Goal: Register for event/course

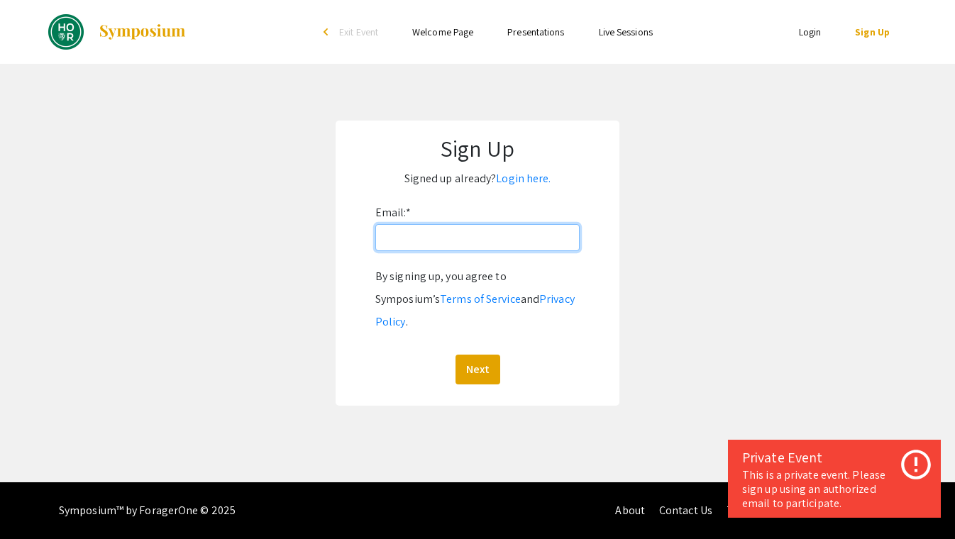
click at [468, 236] on input "Email: *" at bounding box center [477, 237] width 204 height 27
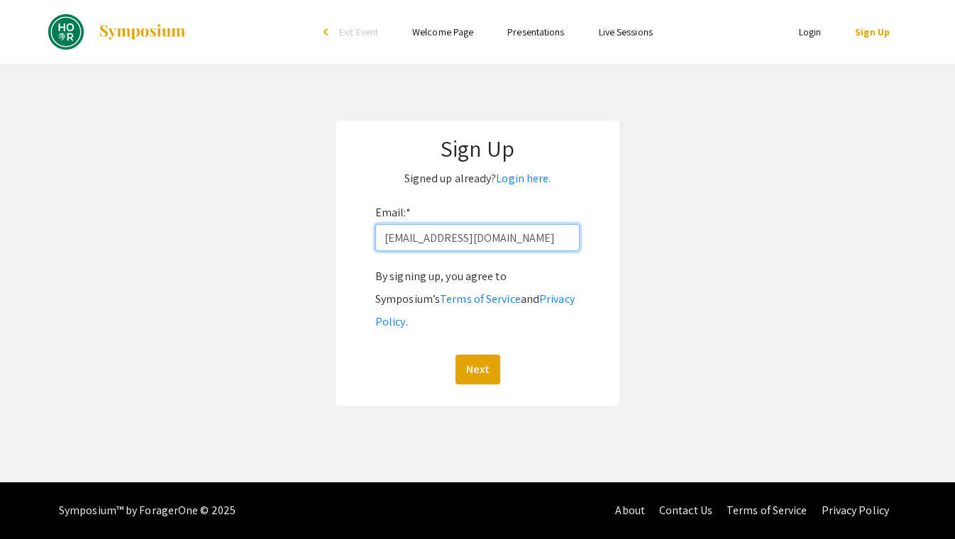
type input "yzhong27@jh.edu"
click at [477, 355] on button "Next" at bounding box center [478, 370] width 45 height 30
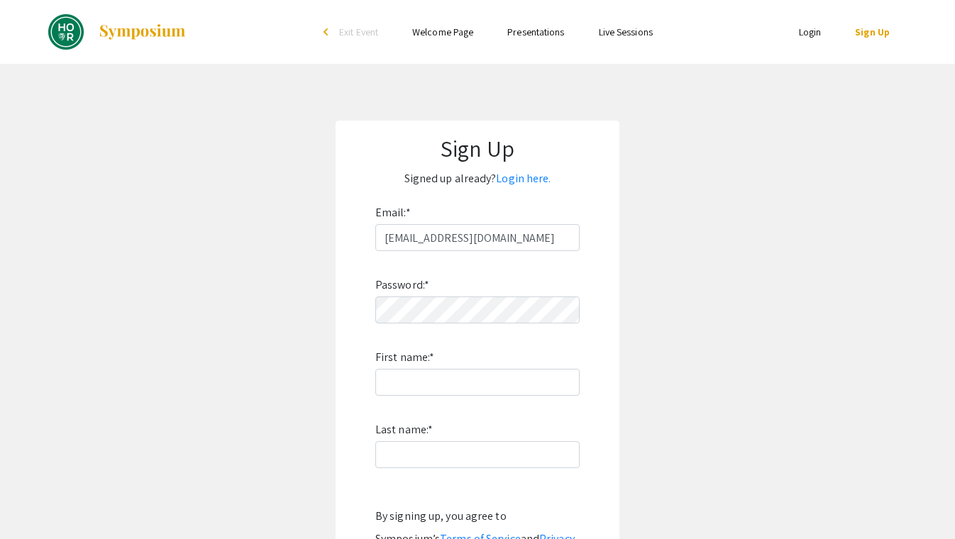
click at [811, 31] on link "Login" at bounding box center [810, 32] width 23 height 13
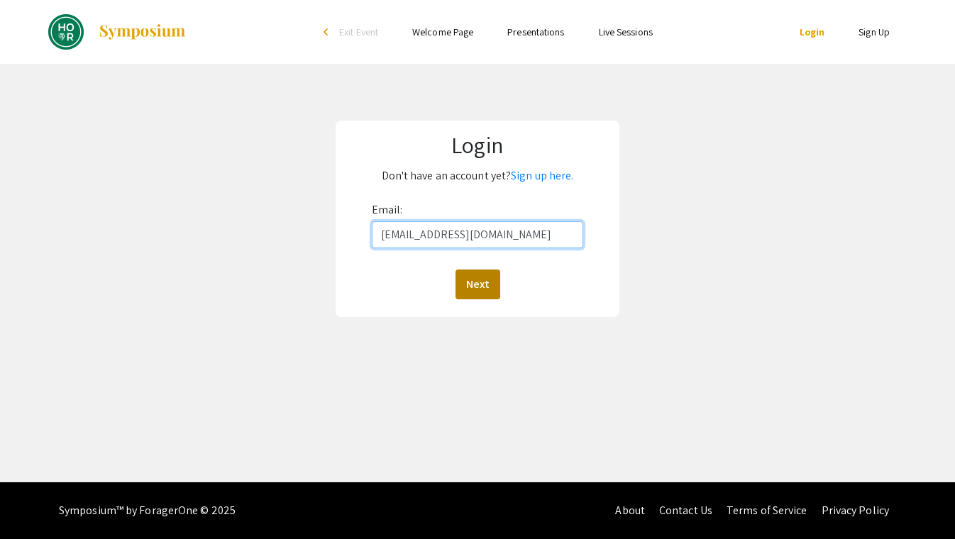
type input "yzhong27@jh.edu"
click at [483, 294] on button "Next" at bounding box center [478, 285] width 45 height 30
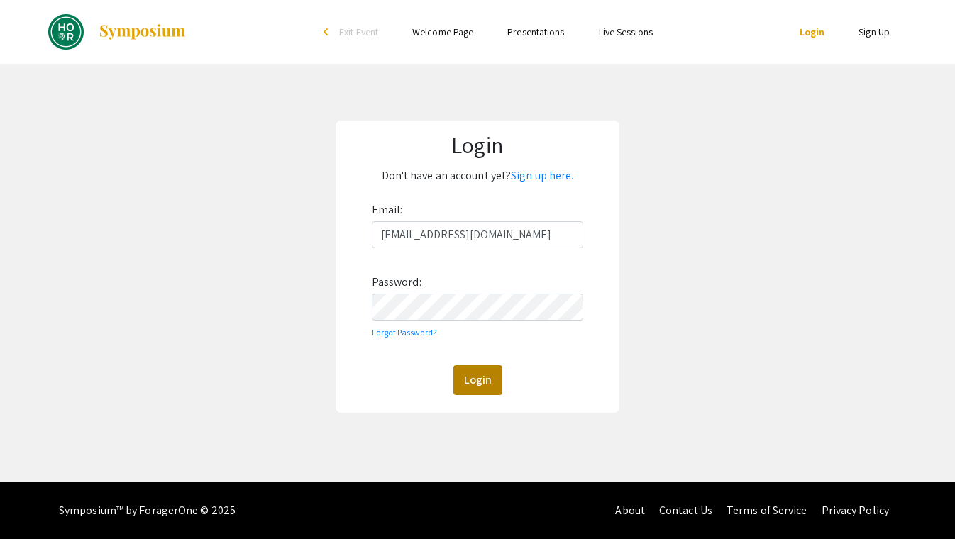
click at [482, 385] on button "Login" at bounding box center [478, 381] width 49 height 30
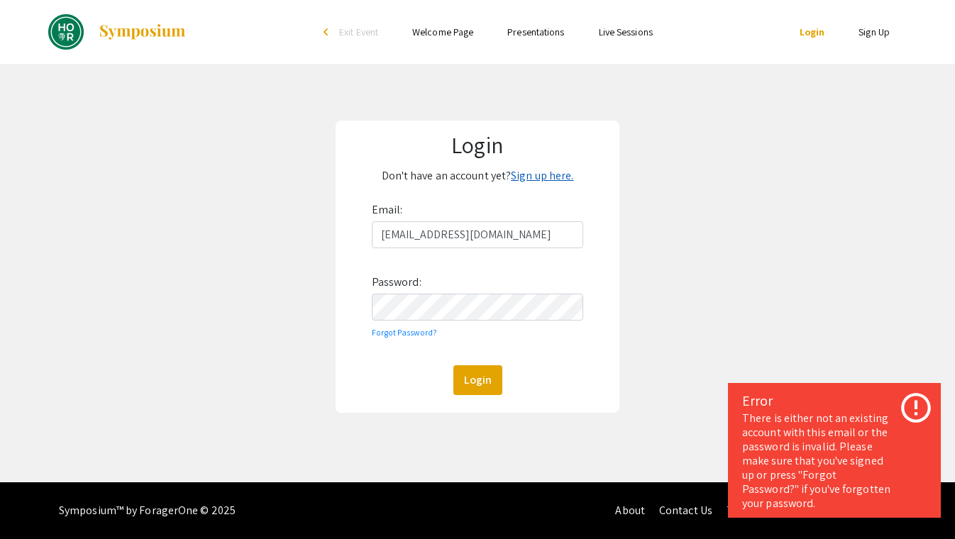
click at [549, 171] on link "Sign up here." at bounding box center [542, 175] width 62 height 15
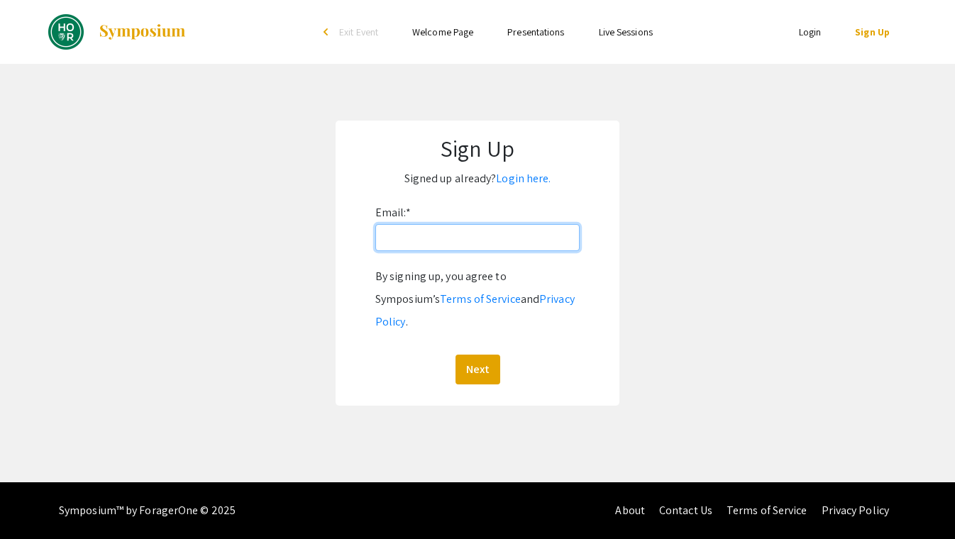
click at [479, 246] on input "Email: *" at bounding box center [477, 237] width 204 height 27
type input "yzhong27@jh.edu"
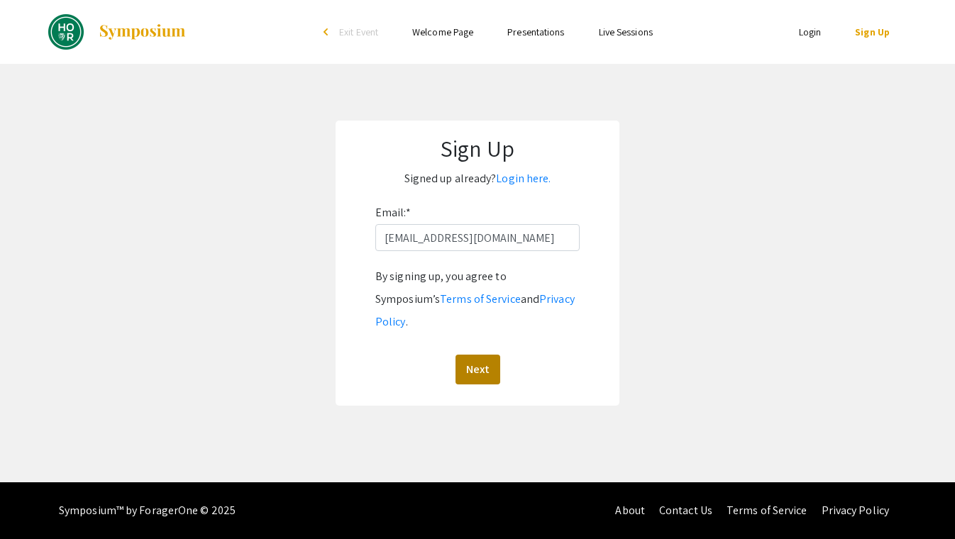
click at [481, 355] on button "Next" at bounding box center [478, 370] width 45 height 30
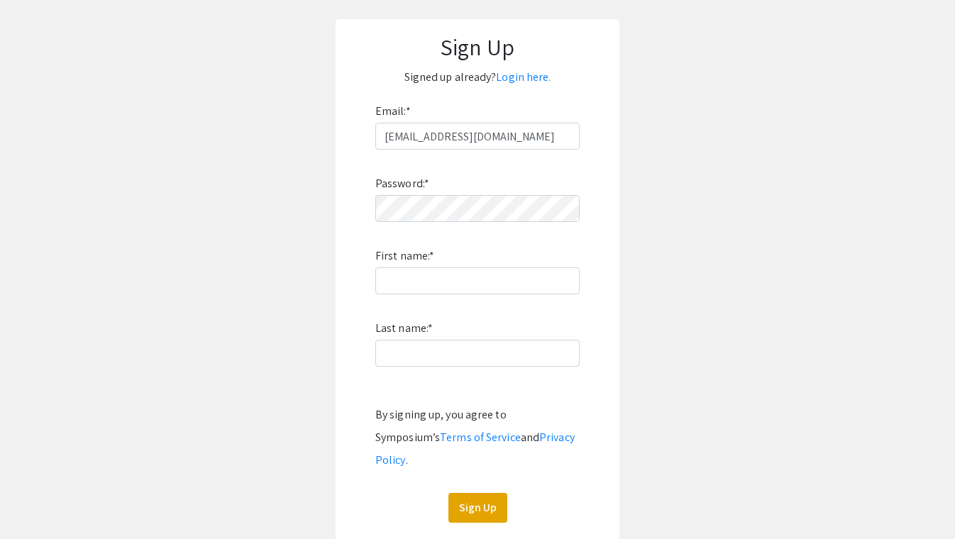
scroll to position [119, 0]
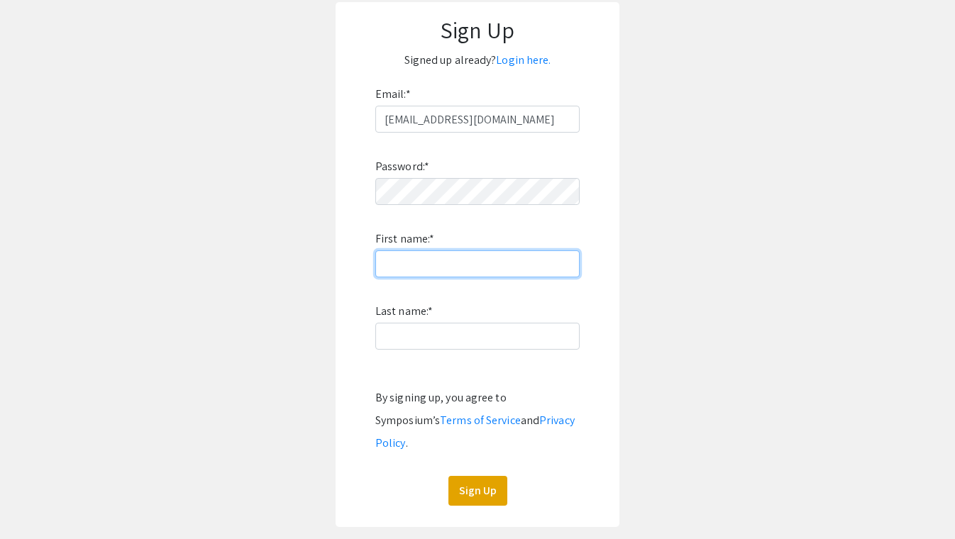
click at [408, 270] on input "First name: *" at bounding box center [477, 264] width 204 height 27
type input "Olivia"
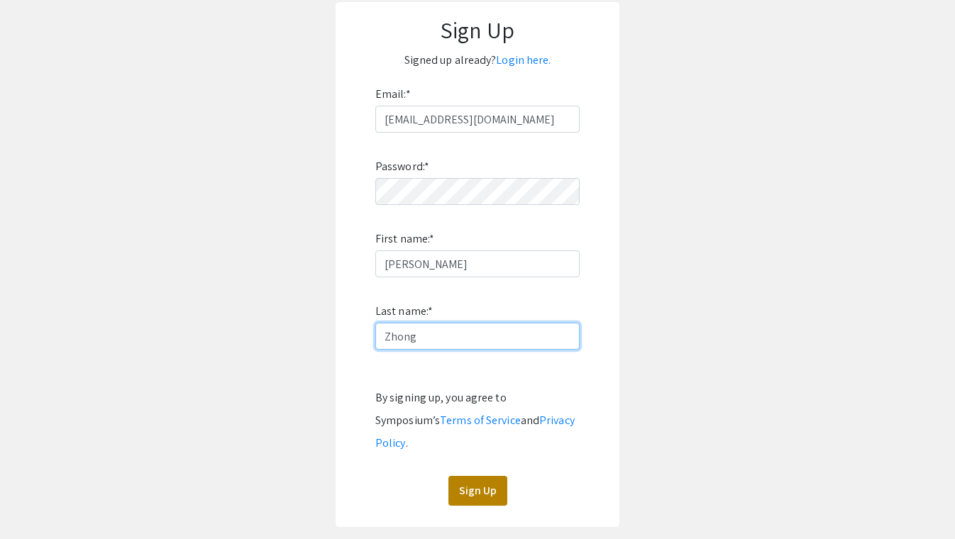
type input "Zhong"
click at [483, 476] on button "Sign Up" at bounding box center [478, 491] width 59 height 30
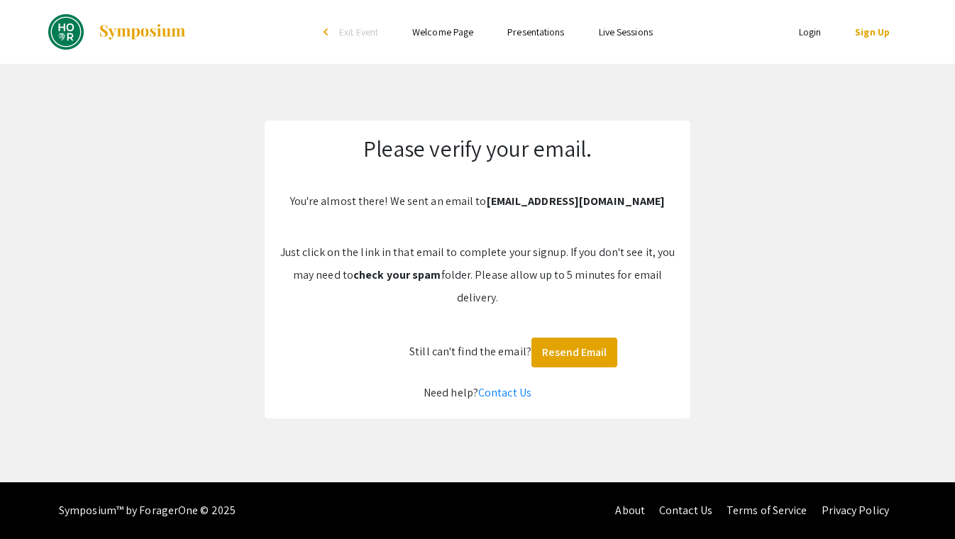
scroll to position [0, 0]
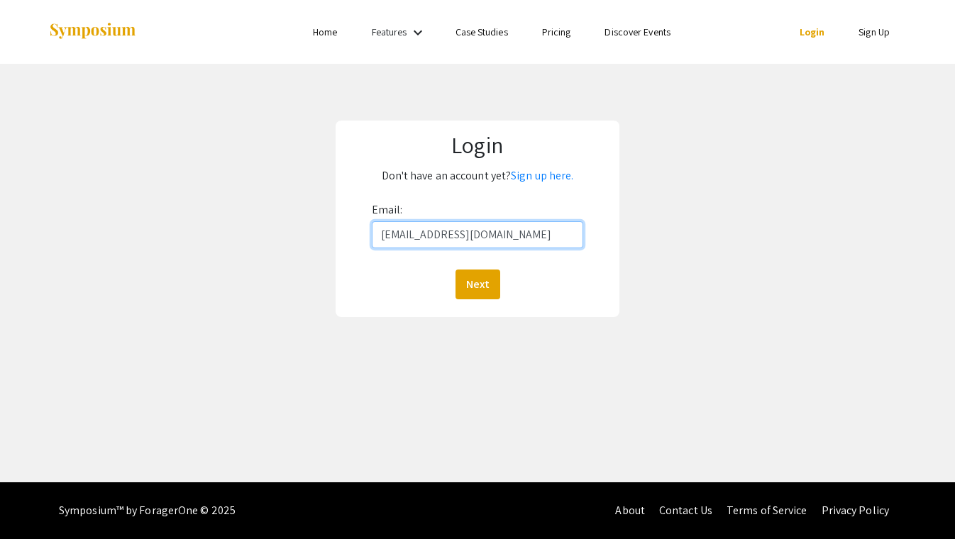
type input "yzhong27@jh.edu"
click at [477, 284] on button "Next" at bounding box center [478, 285] width 45 height 30
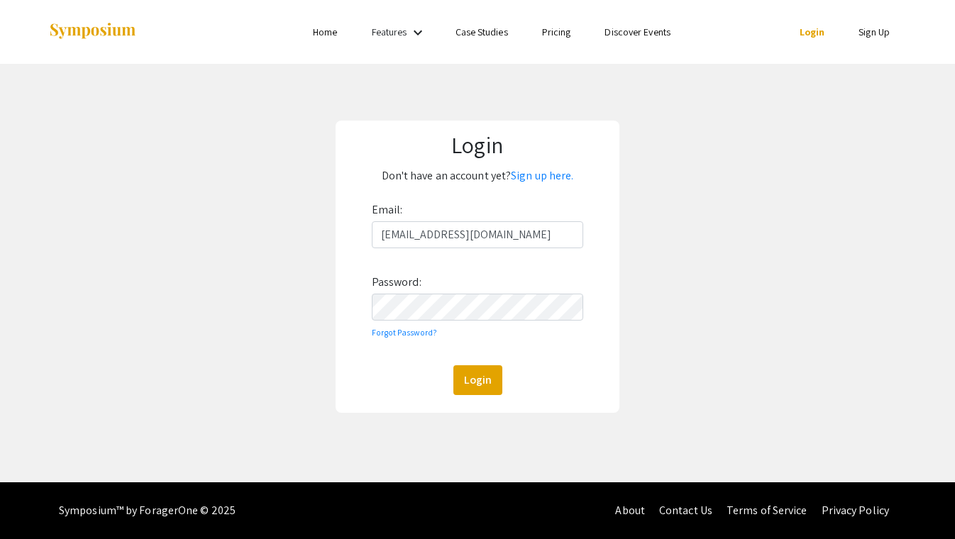
click at [520, 382] on div "Login" at bounding box center [478, 381] width 212 height 30
click at [488, 380] on button "Login" at bounding box center [478, 381] width 49 height 30
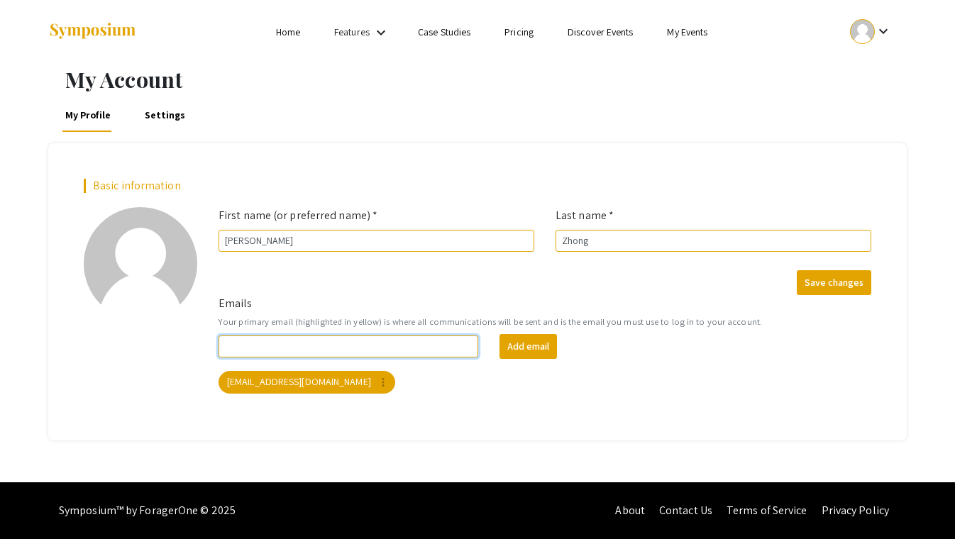
click at [406, 351] on input "Emails" at bounding box center [349, 347] width 260 height 22
click at [647, 427] on div "Basic information add_a_photo Click to update profile photo First name (or pref…" at bounding box center [477, 291] width 859 height 297
click at [357, 343] on input "Emails" at bounding box center [349, 347] width 260 height 22
click at [529, 416] on div "Basic information add_a_photo Click to update profile photo First name (or pref…" at bounding box center [477, 291] width 859 height 297
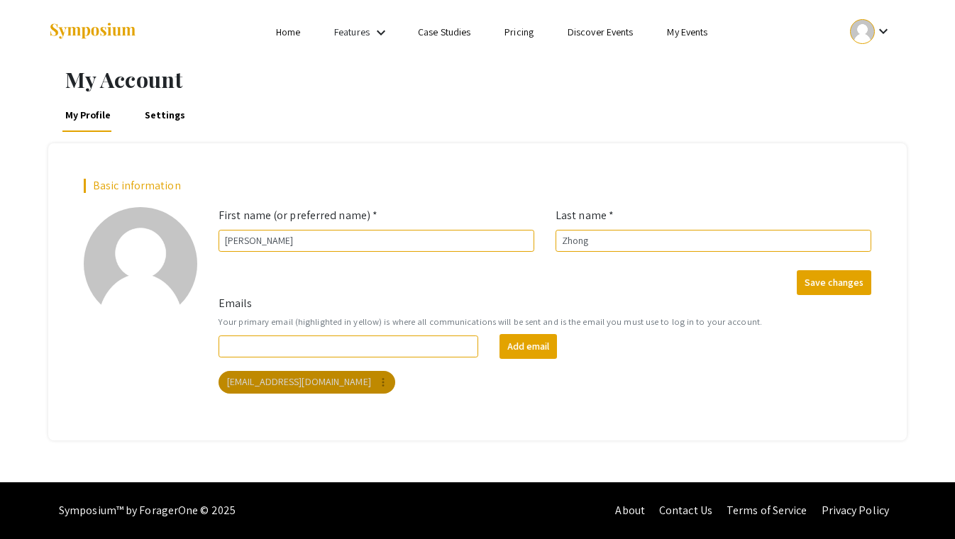
click at [279, 386] on mat-chip "yzhong27@jh.edu more_vert" at bounding box center [307, 382] width 177 height 23
click at [835, 281] on button "Save changes" at bounding box center [834, 282] width 75 height 25
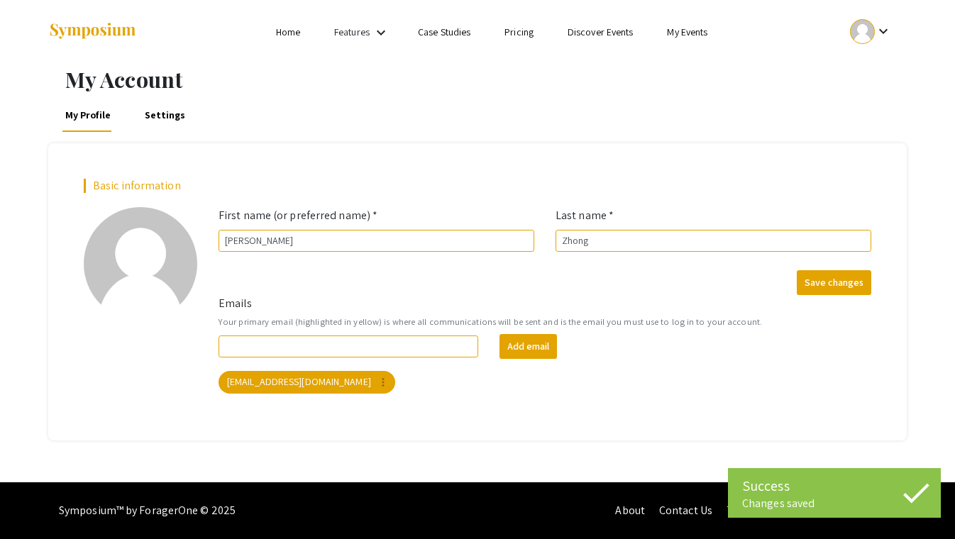
click at [890, 29] on mat-icon "keyboard_arrow_down" at bounding box center [883, 31] width 17 height 17
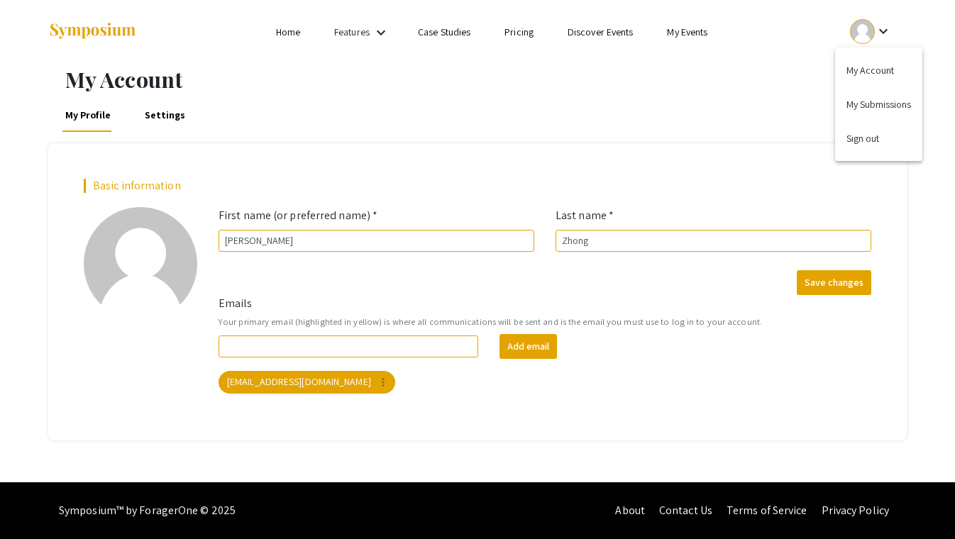
click at [290, 30] on div at bounding box center [477, 269] width 955 height 539
click at [887, 45] on div "keyboard_arrow_down" at bounding box center [871, 32] width 49 height 32
click at [892, 114] on button "My Submissions" at bounding box center [878, 104] width 87 height 34
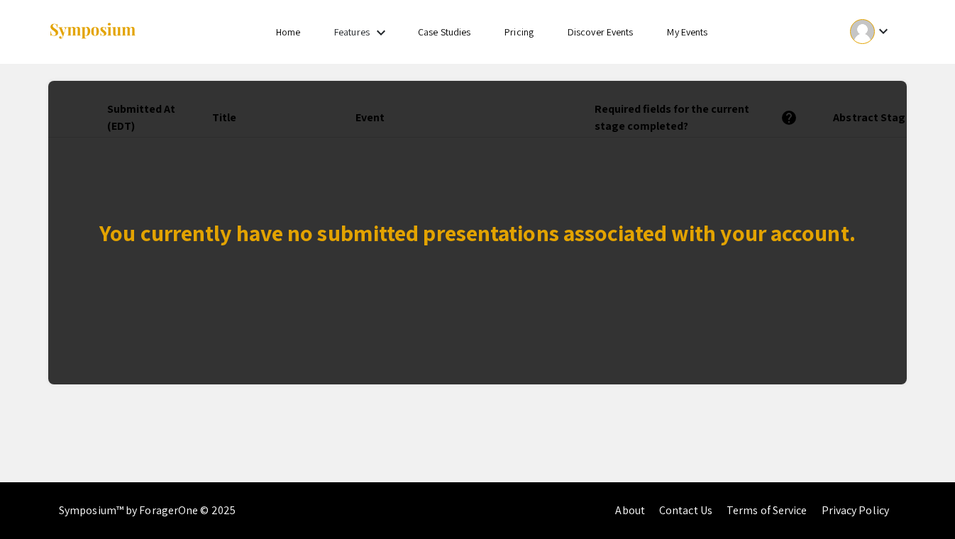
click at [633, 246] on div "You currently have no submitted presentations associated with your account." at bounding box center [477, 233] width 757 height 34
click at [287, 33] on link "Home" at bounding box center [288, 32] width 24 height 13
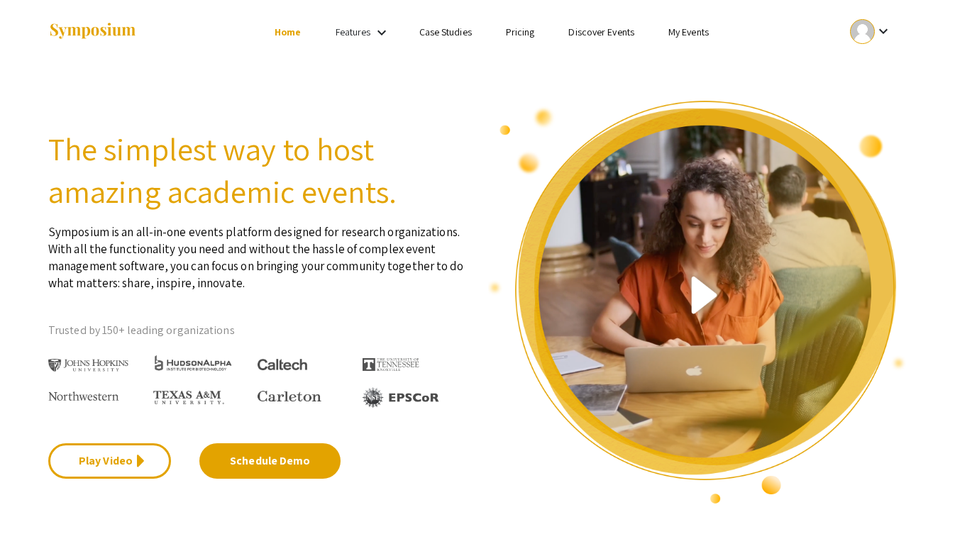
click at [384, 33] on mat-icon "keyboard_arrow_down" at bounding box center [381, 32] width 17 height 17
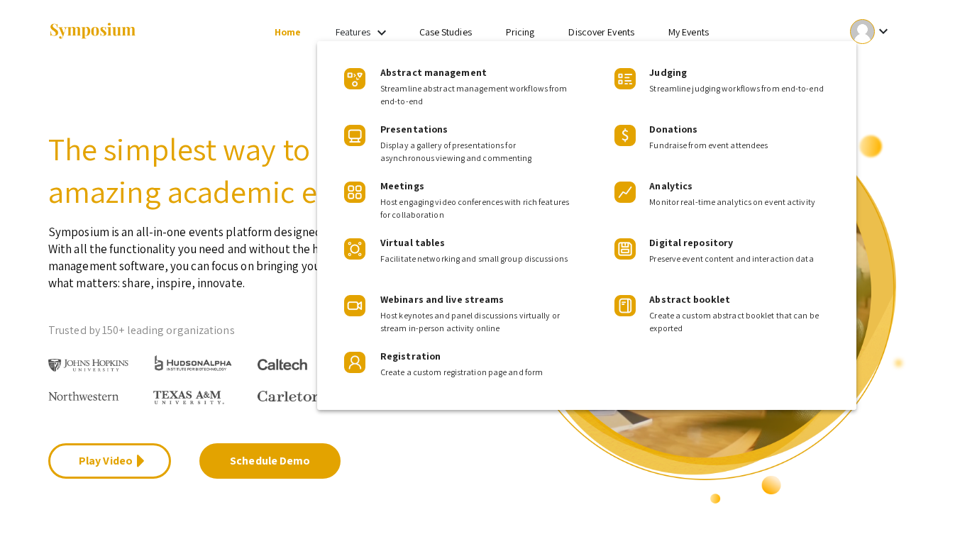
click at [424, 31] on div at bounding box center [477, 269] width 955 height 539
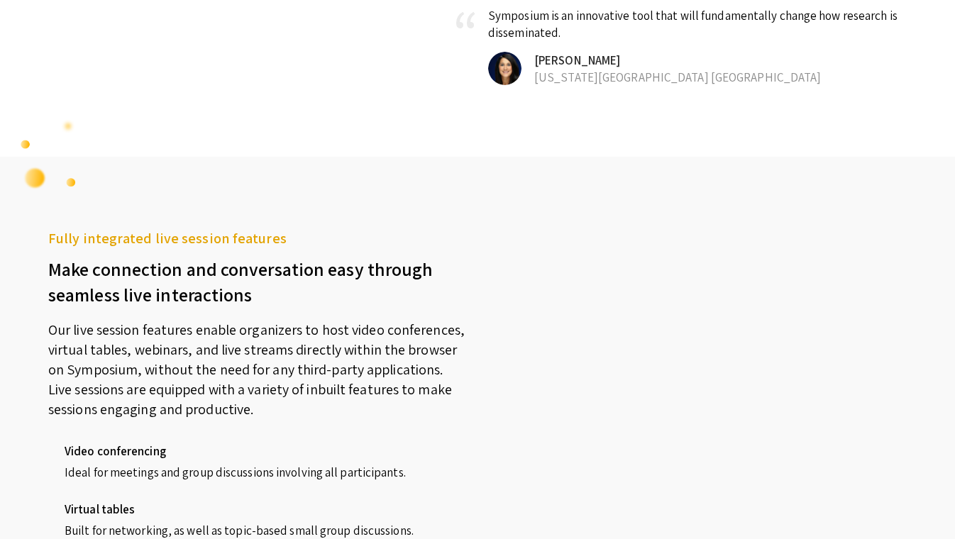
scroll to position [1015, 0]
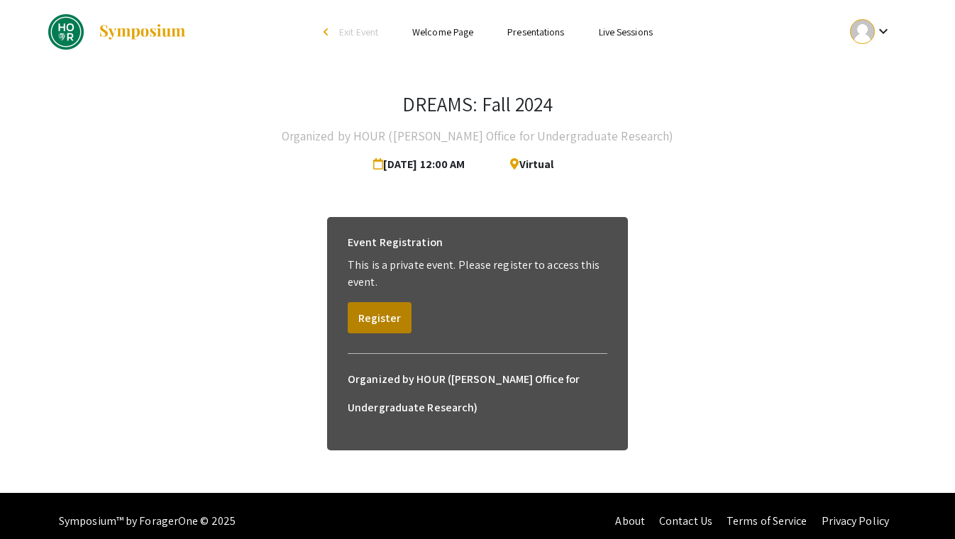
click at [372, 321] on button "Register" at bounding box center [380, 317] width 64 height 31
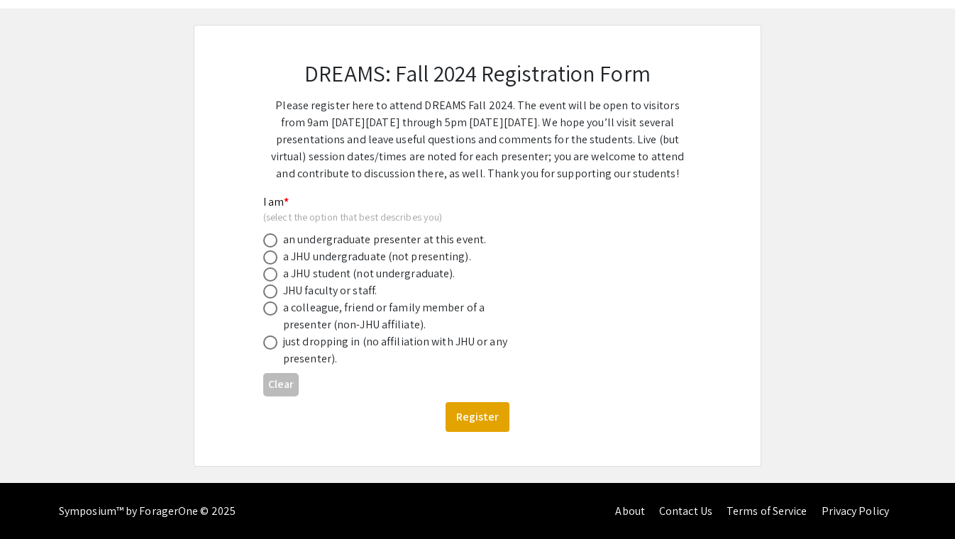
scroll to position [55, 0]
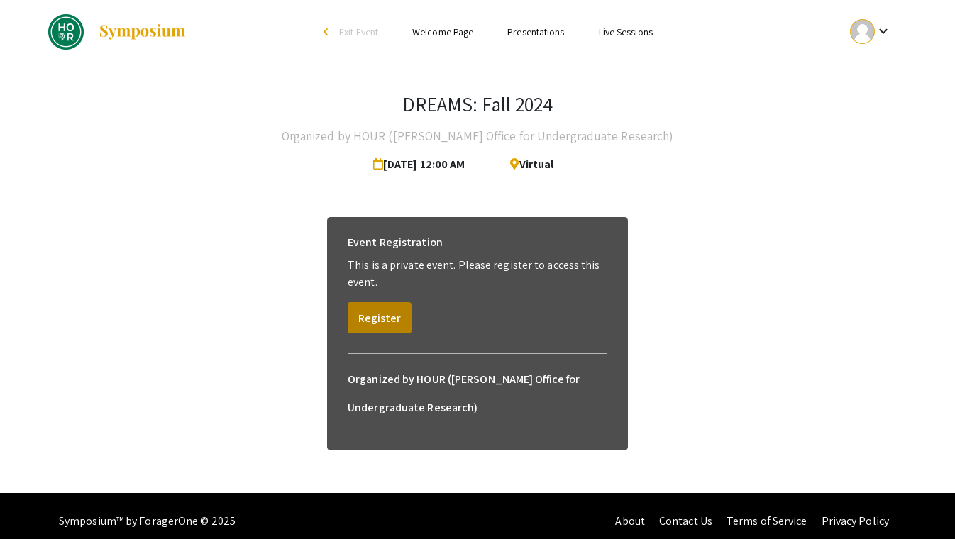
click at [385, 319] on button "Register" at bounding box center [380, 317] width 64 height 31
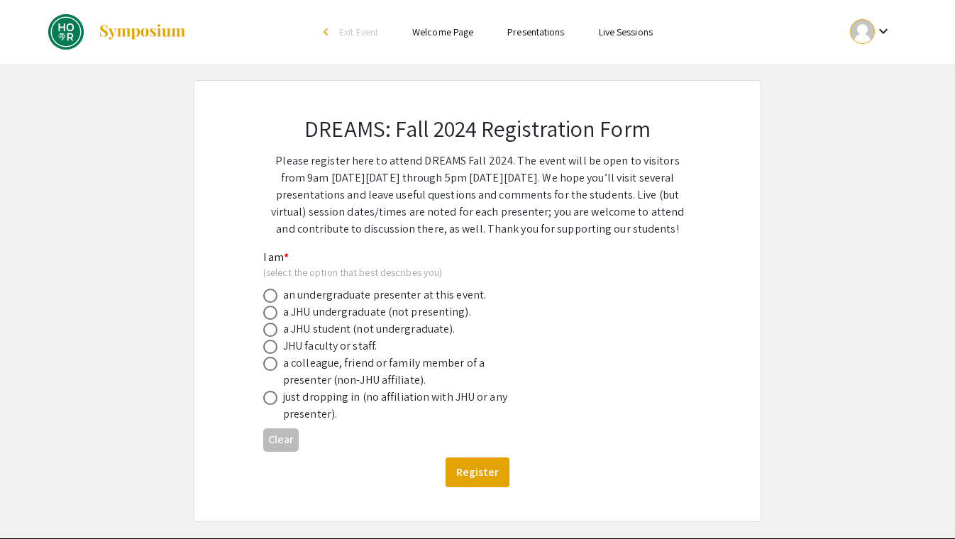
click at [405, 306] on div "a JHU undergraduate (not presenting)." at bounding box center [377, 312] width 188 height 17
click at [273, 314] on span at bounding box center [270, 313] width 14 height 14
click at [273, 314] on input "radio" at bounding box center [270, 313] width 14 height 14
radio input "true"
click at [481, 476] on button "Register" at bounding box center [478, 473] width 64 height 30
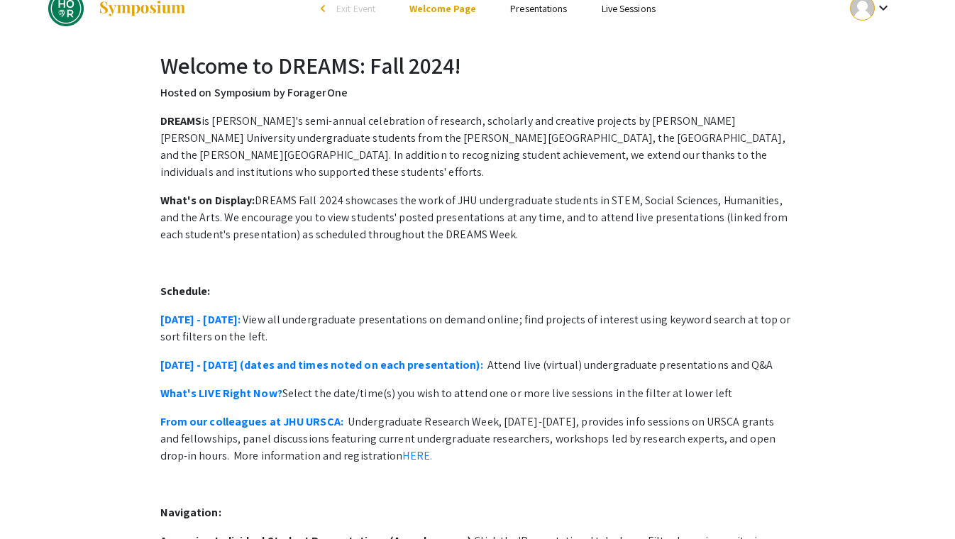
scroll to position [16, 0]
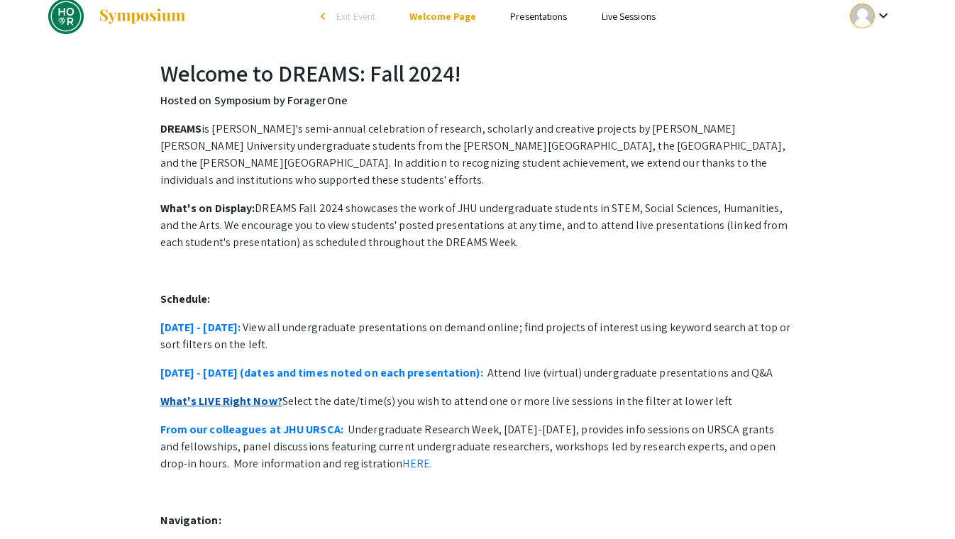
click at [267, 394] on link "What's LIVE Right Now?" at bounding box center [221, 401] width 122 height 15
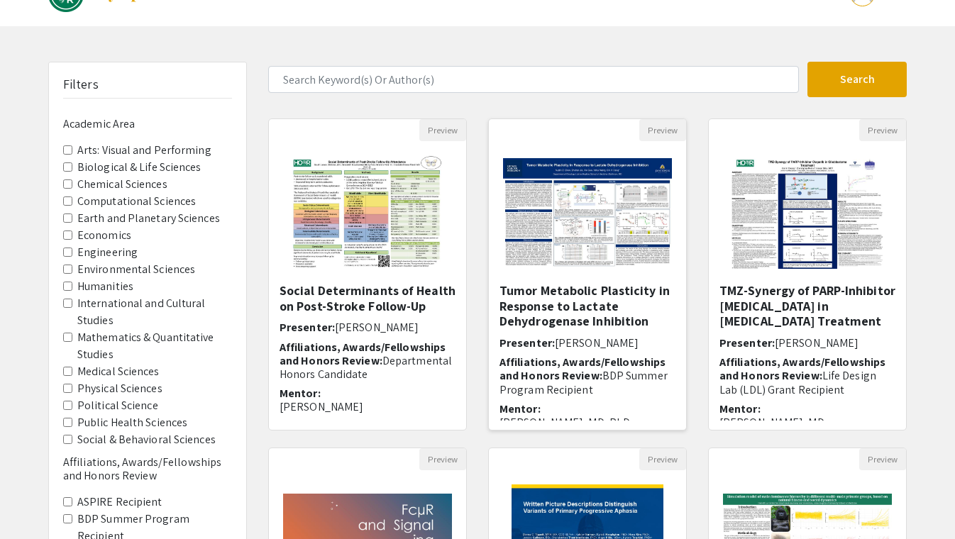
scroll to position [43, 0]
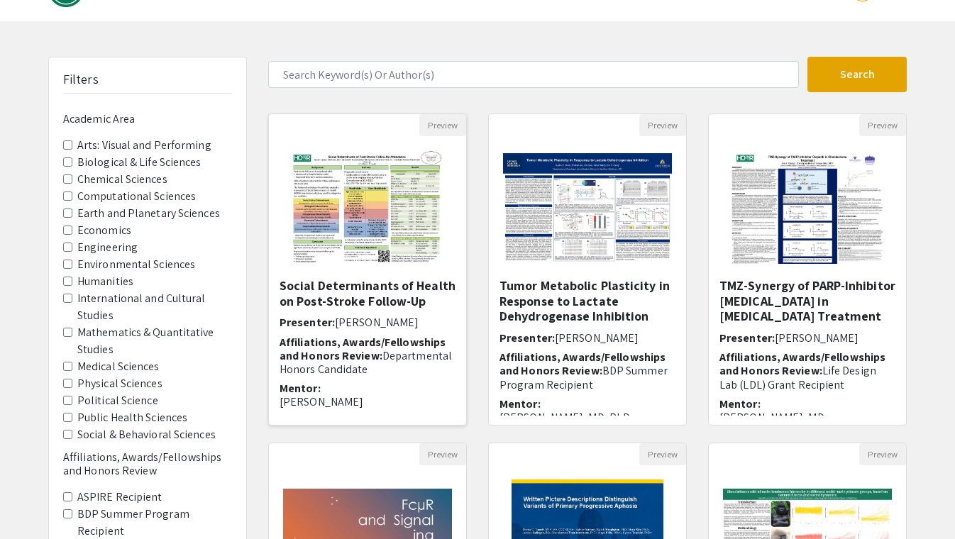
click at [361, 222] on img "Open Presentation <p>Social Determinants of Health on Post-Stroke Follow-Up</p>" at bounding box center [368, 207] width 180 height 142
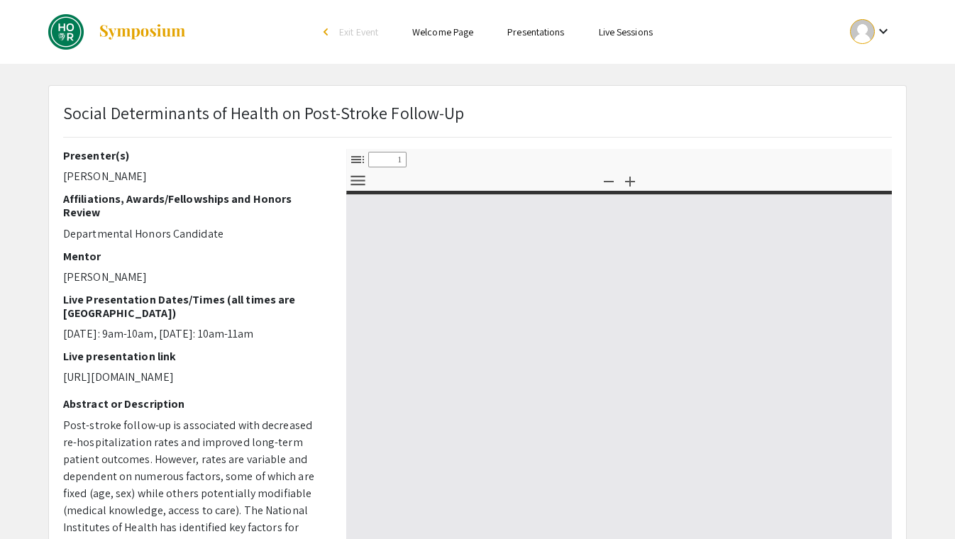
select select "custom"
type input "0"
select select "custom"
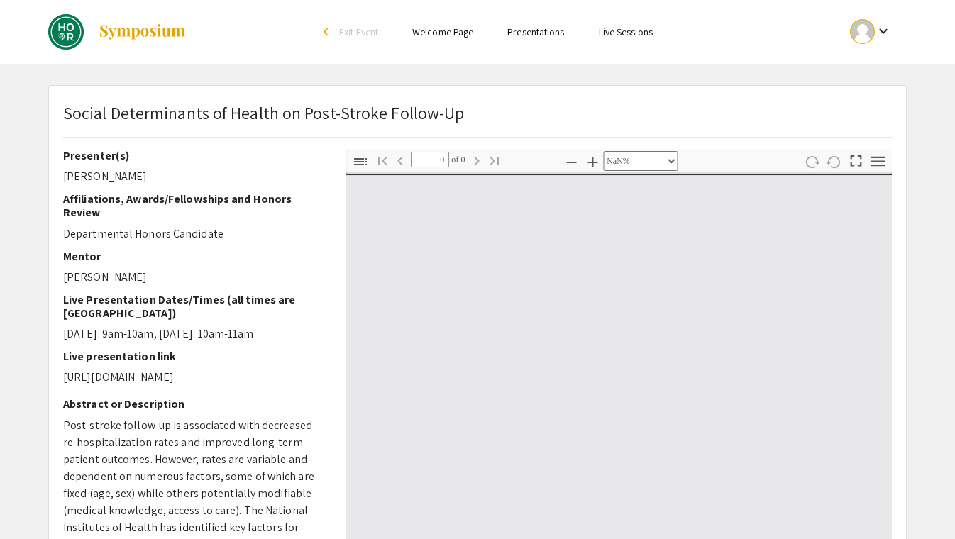
type input "1"
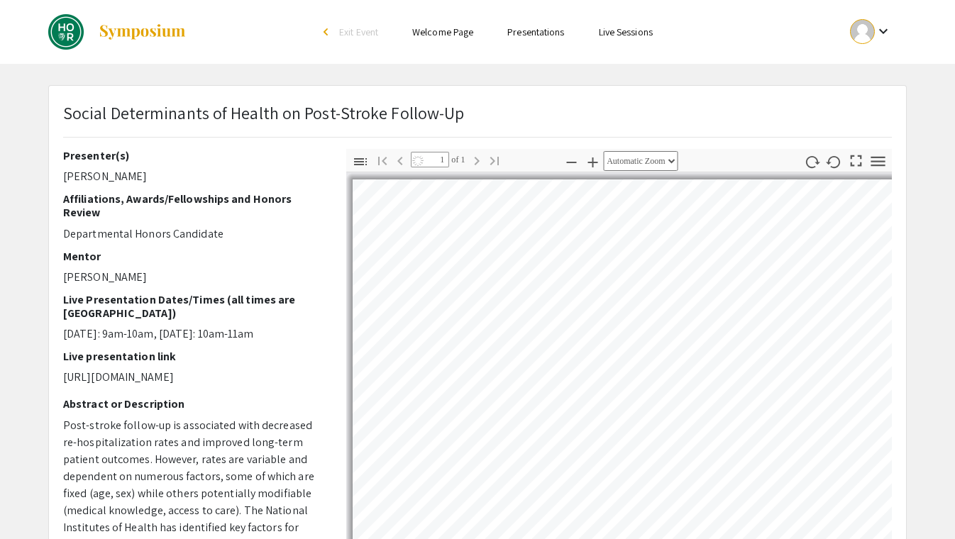
select select "auto"
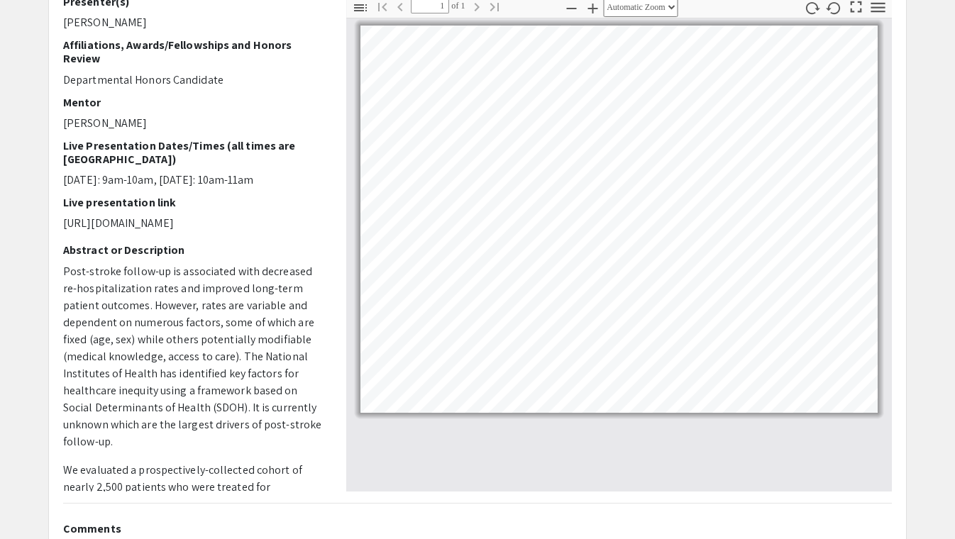
scroll to position [110, 0]
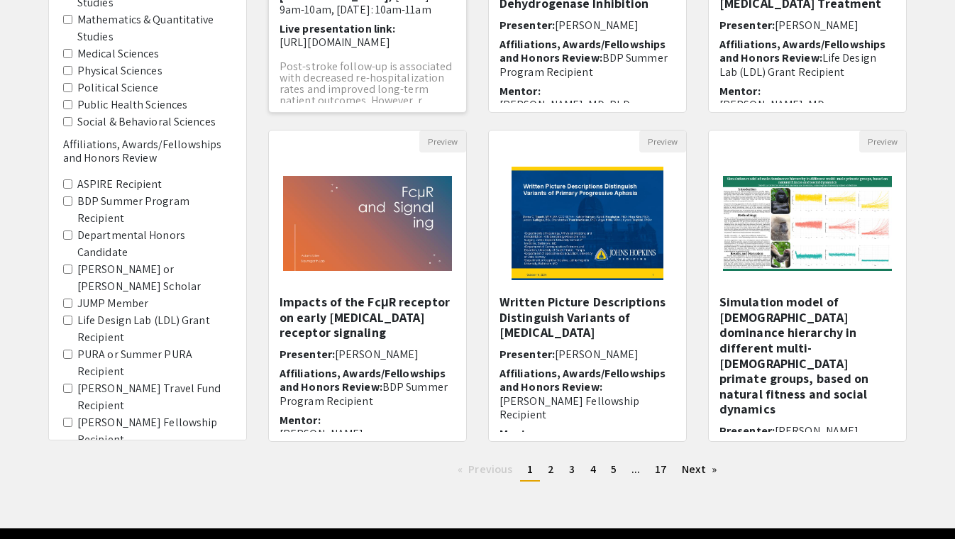
scroll to position [17, 0]
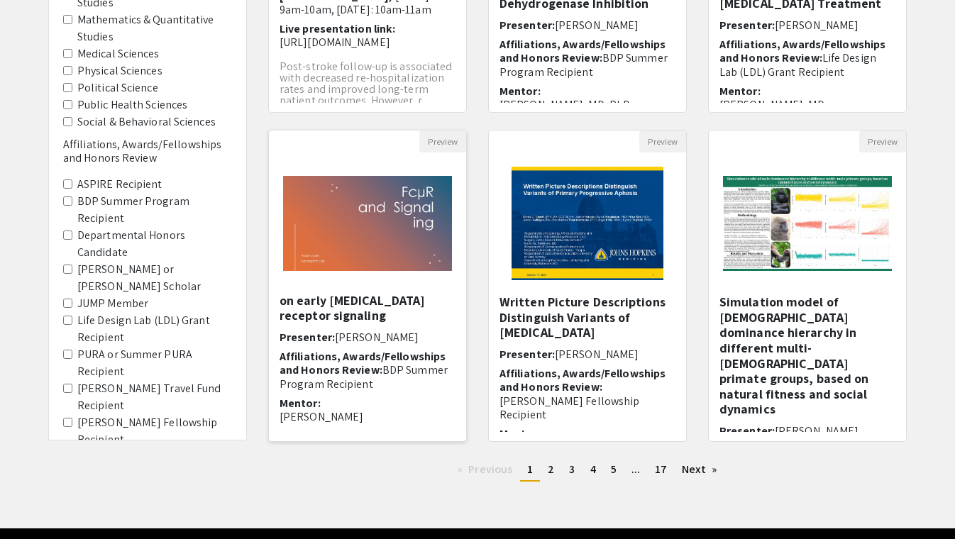
click at [387, 222] on img "Open Presentation <p>Impacts of the FcμR receptor on early B cell receptor sign…" at bounding box center [367, 224] width 197 height 124
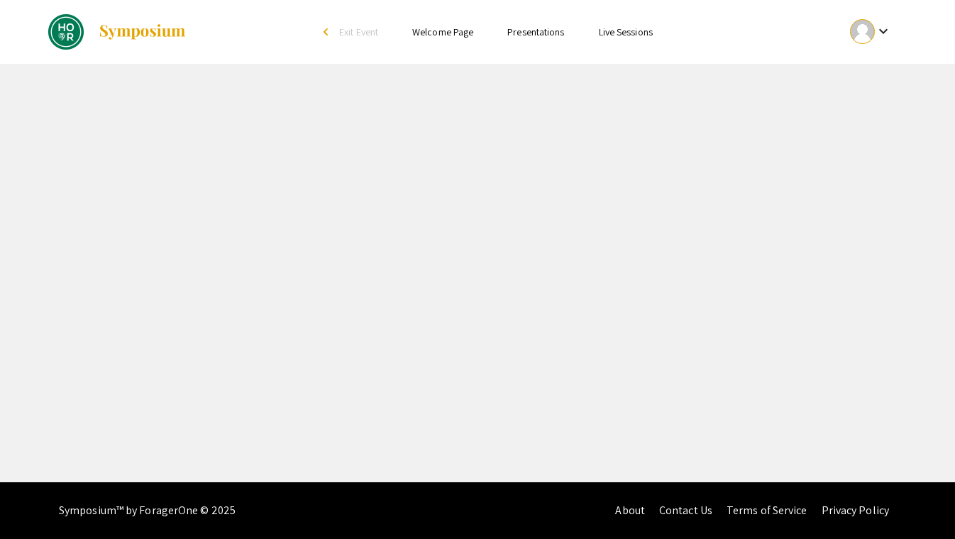
select select "custom"
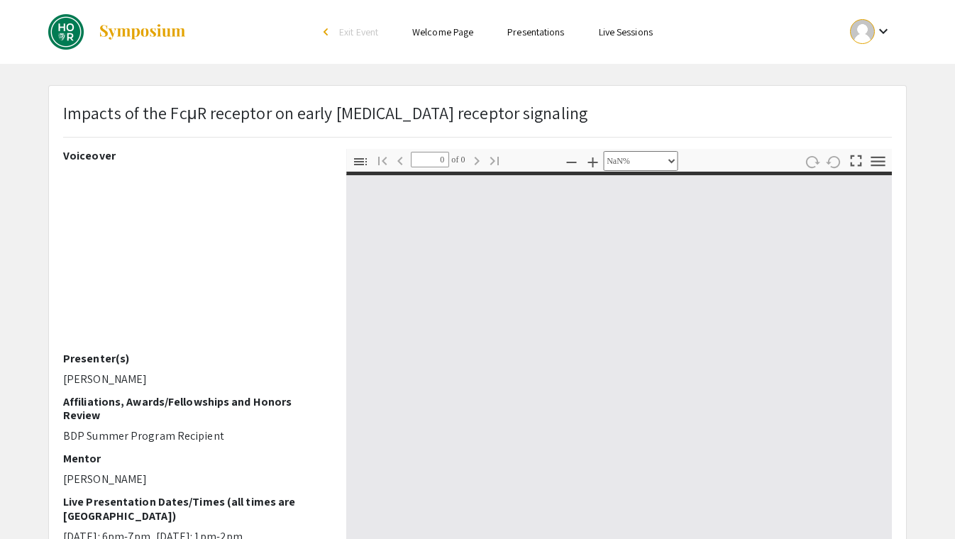
type input "1"
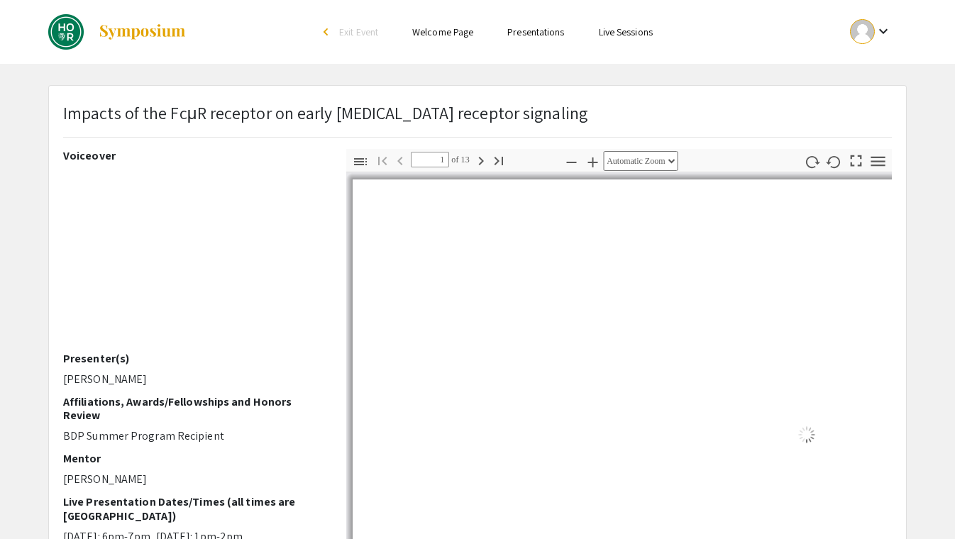
select select "auto"
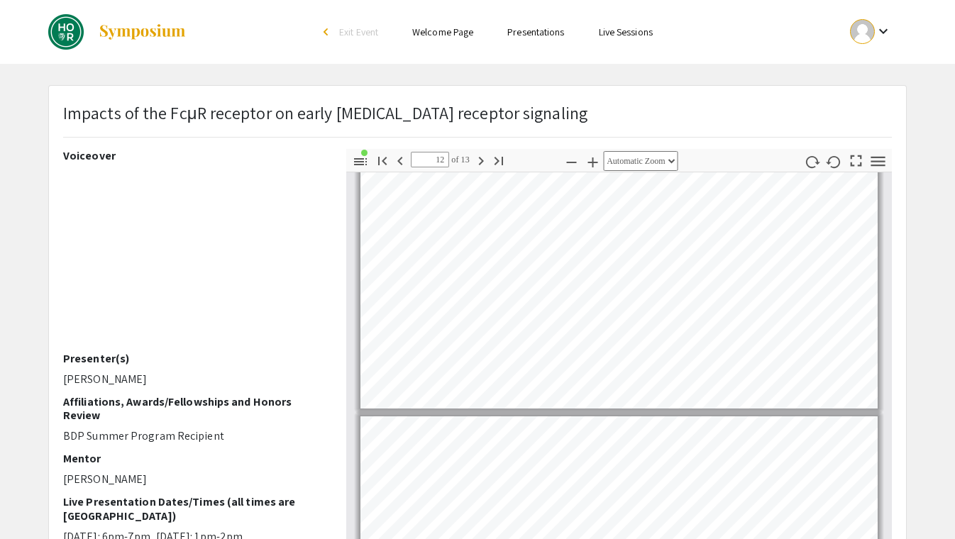
type input "13"
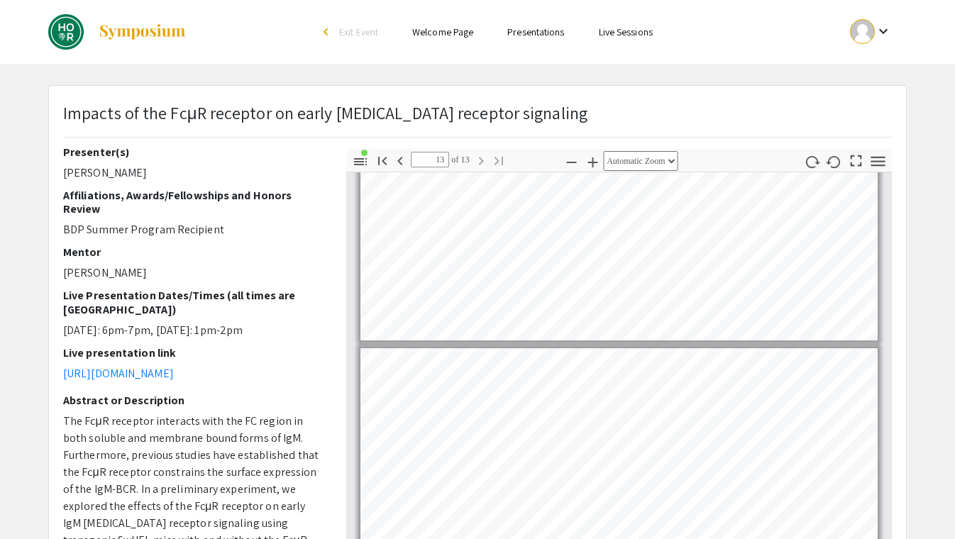
scroll to position [261, 0]
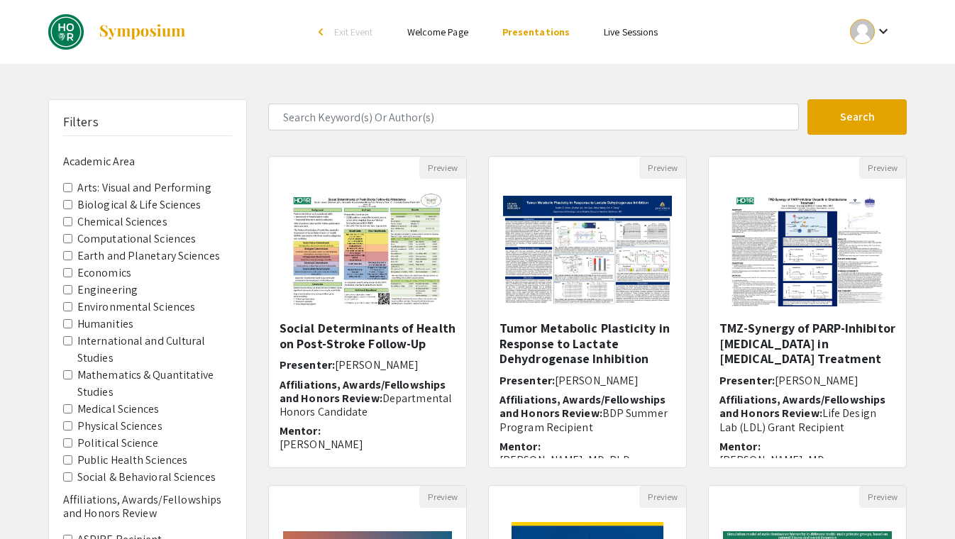
scroll to position [356, 0]
